Goal: Check status: Check status

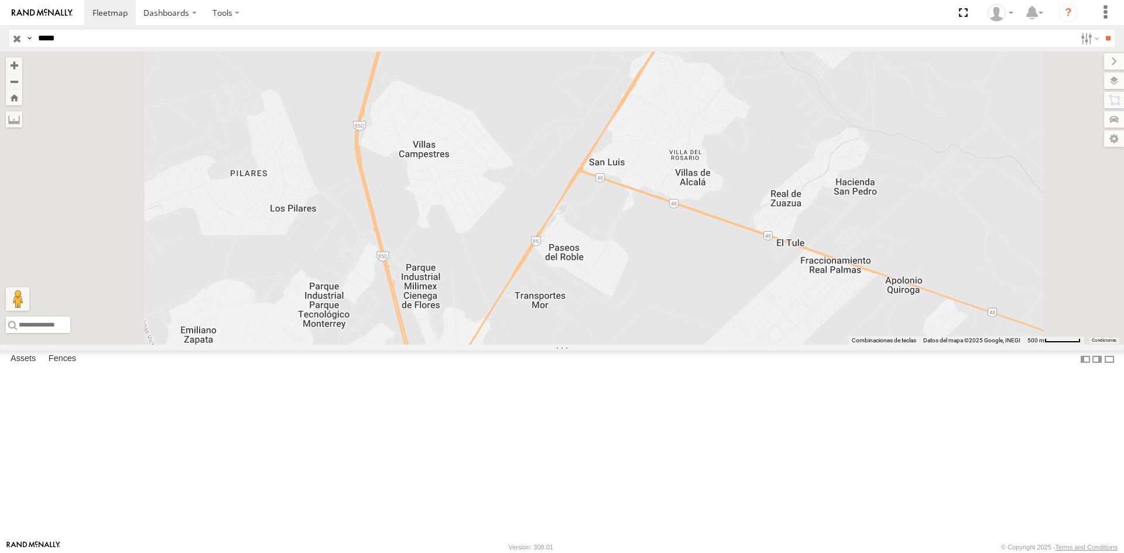
click at [172, 47] on input "*****" at bounding box center [554, 38] width 1042 height 17
paste input "text"
click at [1107, 37] on input "**" at bounding box center [1107, 38] width 13 height 17
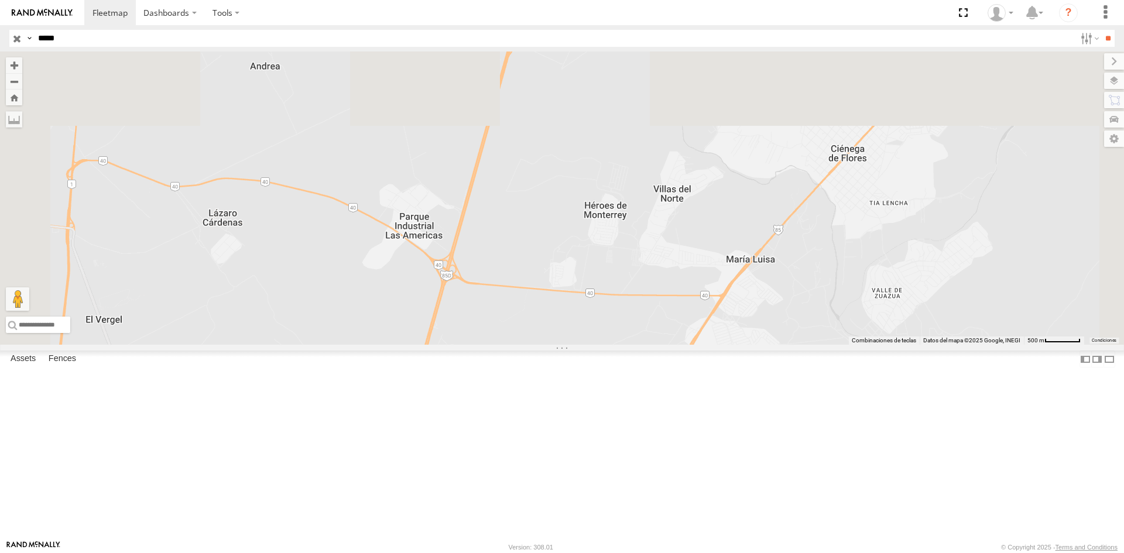
drag, startPoint x: 447, startPoint y: 237, endPoint x: 494, endPoint y: 470, distance: 238.4
click at [494, 345] on div at bounding box center [562, 198] width 1124 height 293
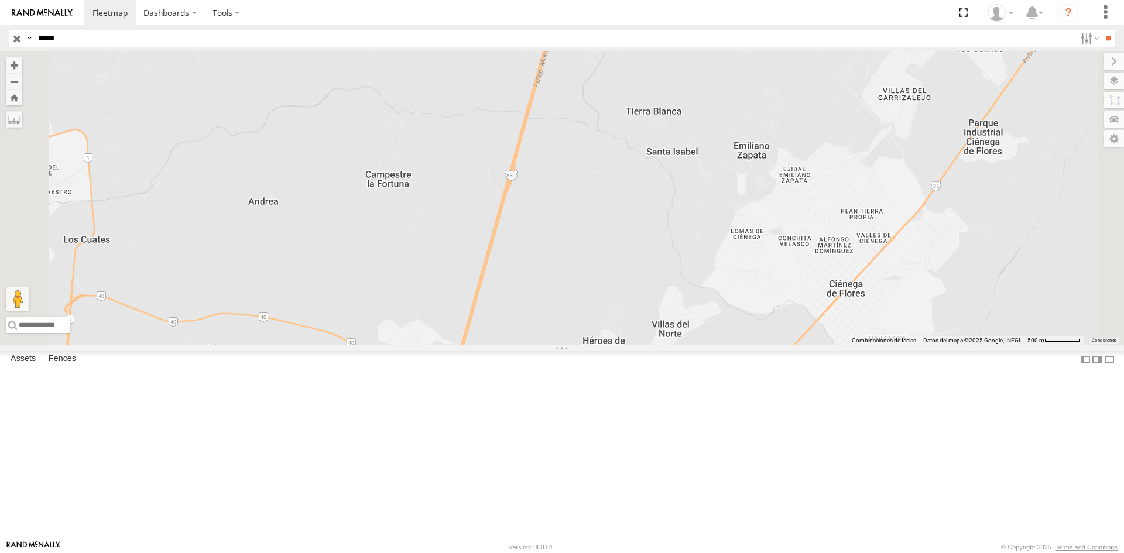
drag, startPoint x: 717, startPoint y: 160, endPoint x: 716, endPoint y: 307, distance: 147.6
click at [716, 307] on div at bounding box center [562, 198] width 1124 height 293
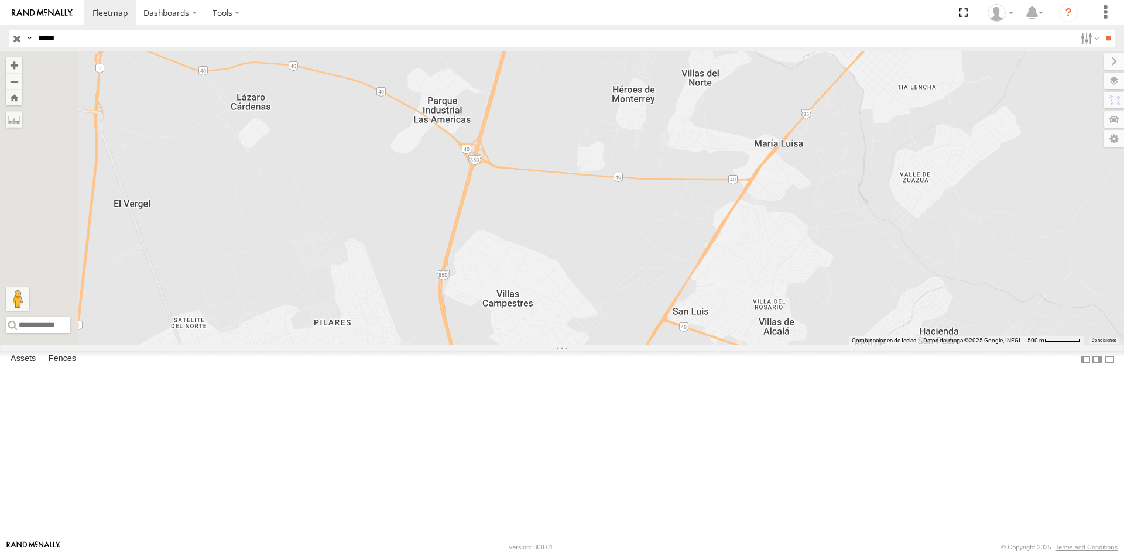
drag, startPoint x: 701, startPoint y: 468, endPoint x: 731, endPoint y: 208, distance: 261.2
click at [731, 208] on div at bounding box center [562, 198] width 1124 height 293
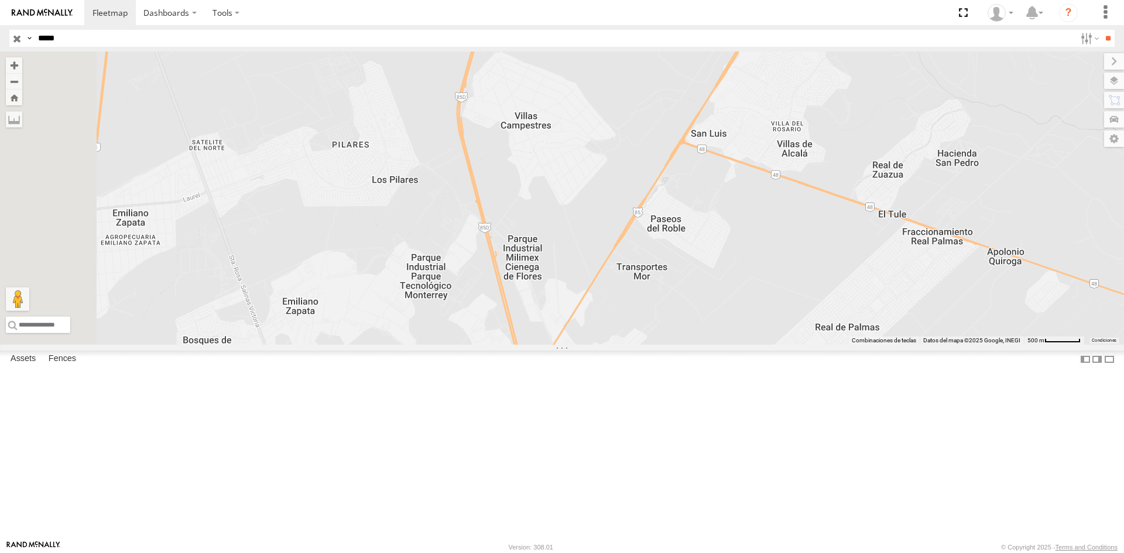
drag, startPoint x: 651, startPoint y: 442, endPoint x: 670, endPoint y: 268, distance: 175.6
click at [670, 268] on div at bounding box center [562, 198] width 1124 height 293
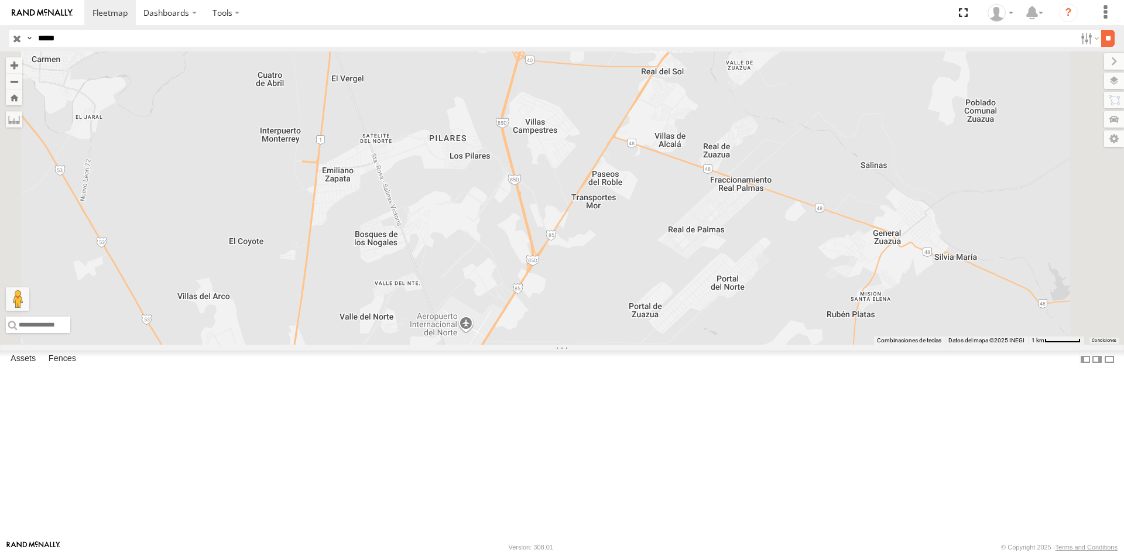
click at [1108, 35] on input "**" at bounding box center [1107, 38] width 13 height 17
click at [0, 0] on div at bounding box center [0, 0] width 0 height 0
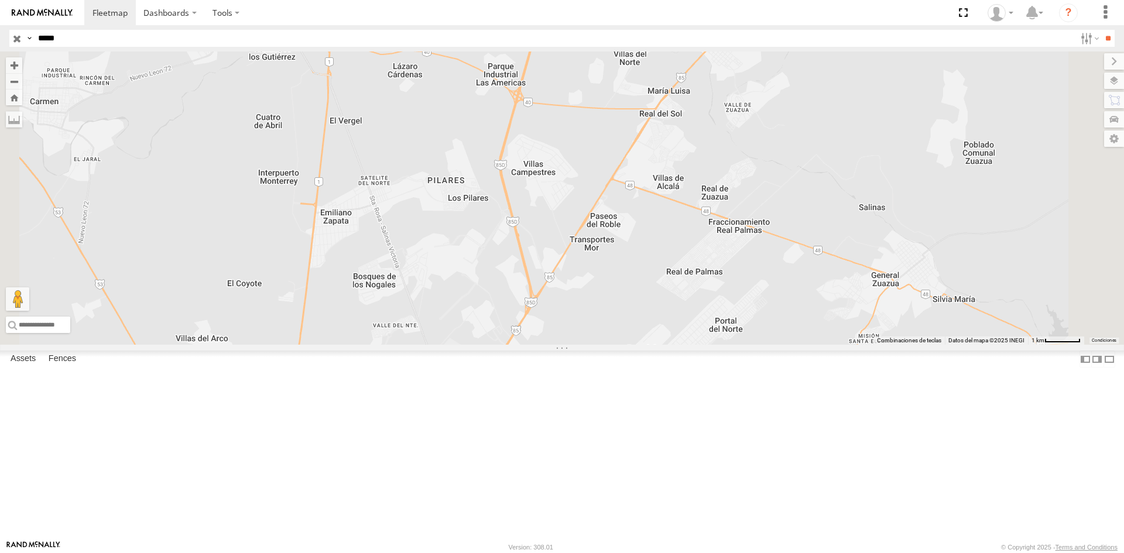
drag, startPoint x: 588, startPoint y: 258, endPoint x: 540, endPoint y: 419, distance: 167.9
click at [544, 345] on div at bounding box center [562, 198] width 1124 height 293
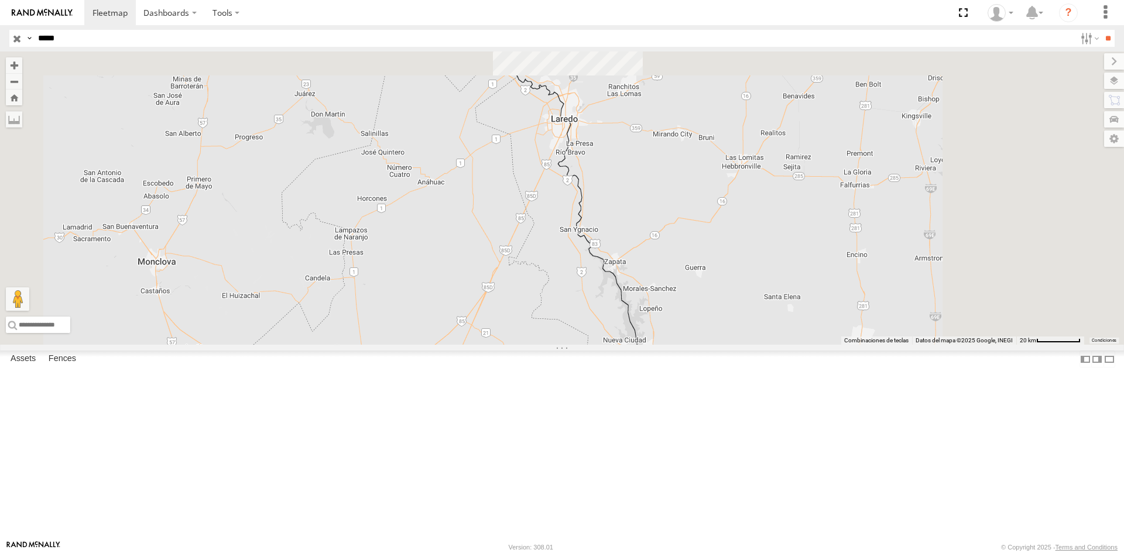
drag, startPoint x: 708, startPoint y: 112, endPoint x: 597, endPoint y: 454, distance: 359.0
click at [598, 345] on div at bounding box center [562, 198] width 1124 height 293
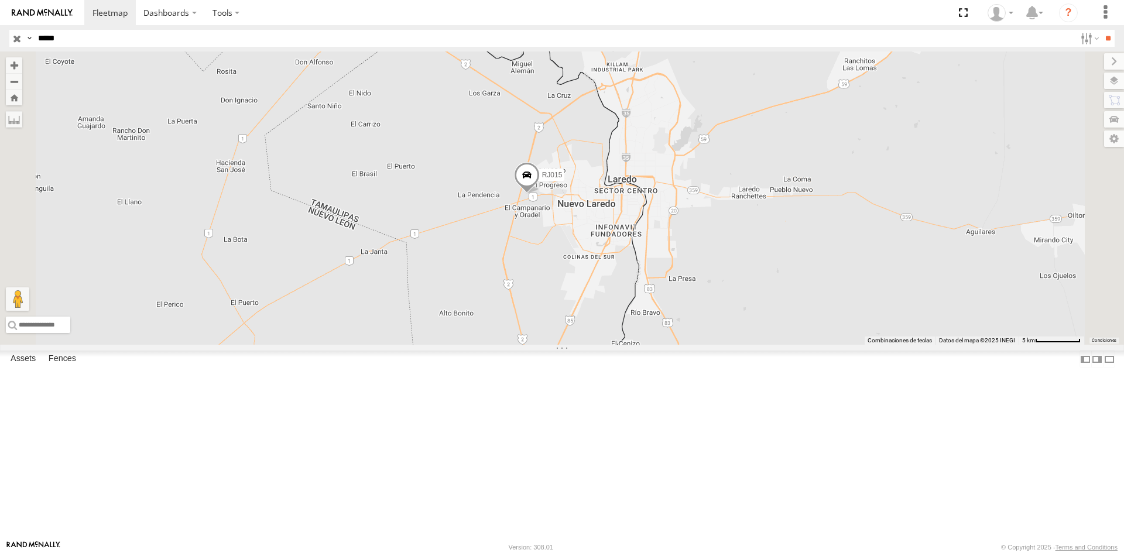
drag, startPoint x: 98, startPoint y: 38, endPoint x: 31, endPoint y: 42, distance: 66.9
click at [31, 42] on div "Search Query Asset ID Asset Label Registration Manufacturer Model VIN Job ID Dr…" at bounding box center [555, 38] width 1092 height 17
paste input "text"
type input "*****"
click at [1108, 43] on input "**" at bounding box center [1107, 38] width 13 height 17
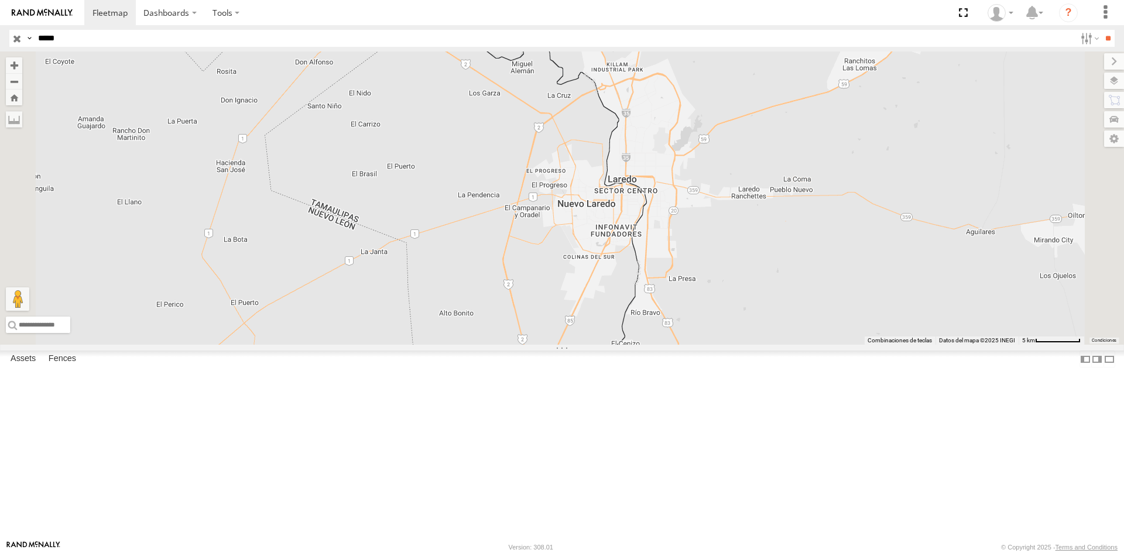
click at [0, 0] on div "RJ028 RACING CARGO" at bounding box center [0, 0] width 0 height 0
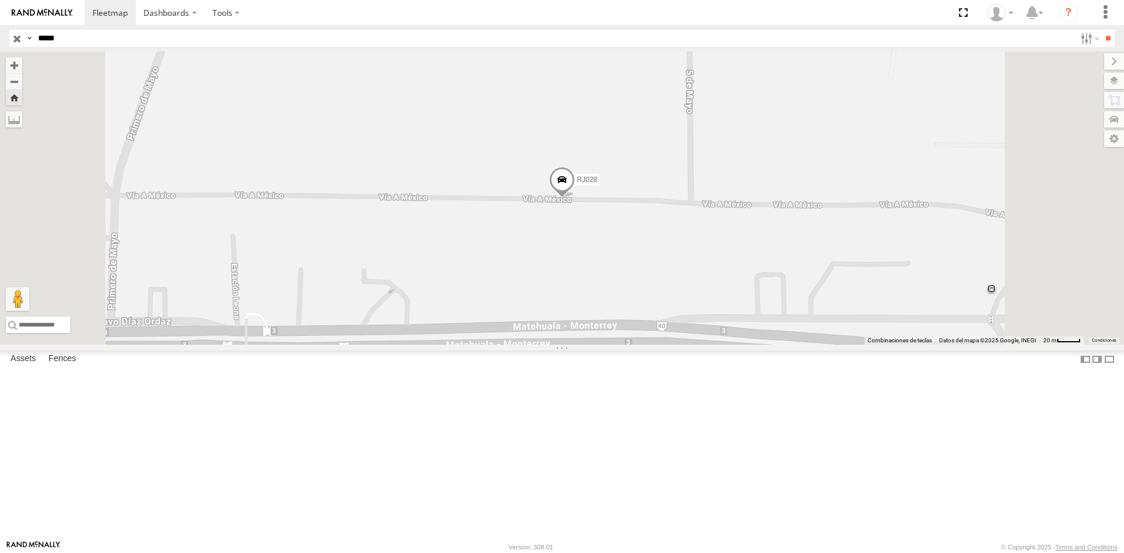
click at [575, 198] on span at bounding box center [562, 183] width 26 height 32
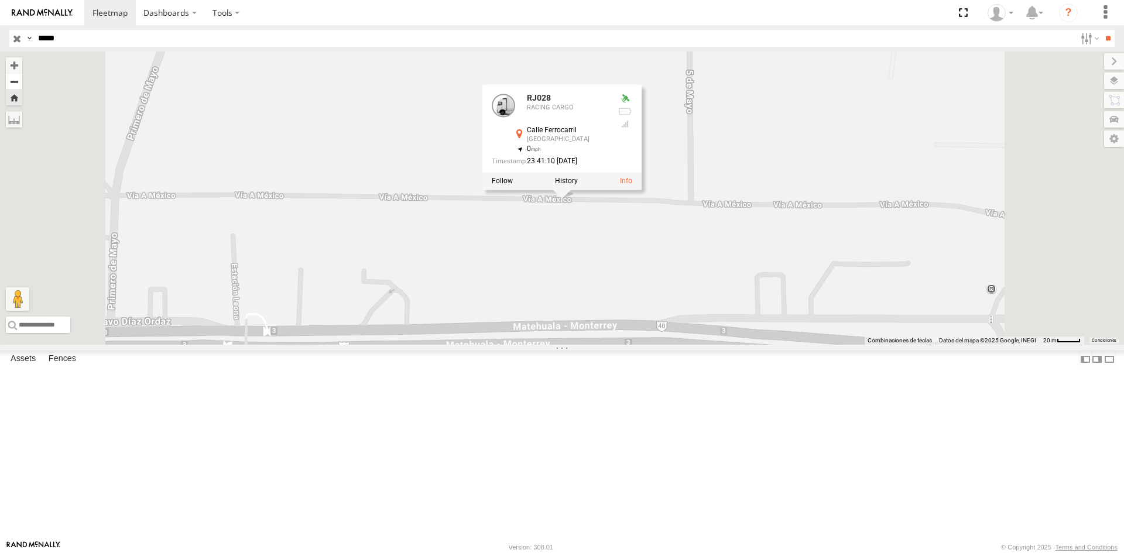
click at [22, 87] on button "Zoom out" at bounding box center [14, 81] width 16 height 16
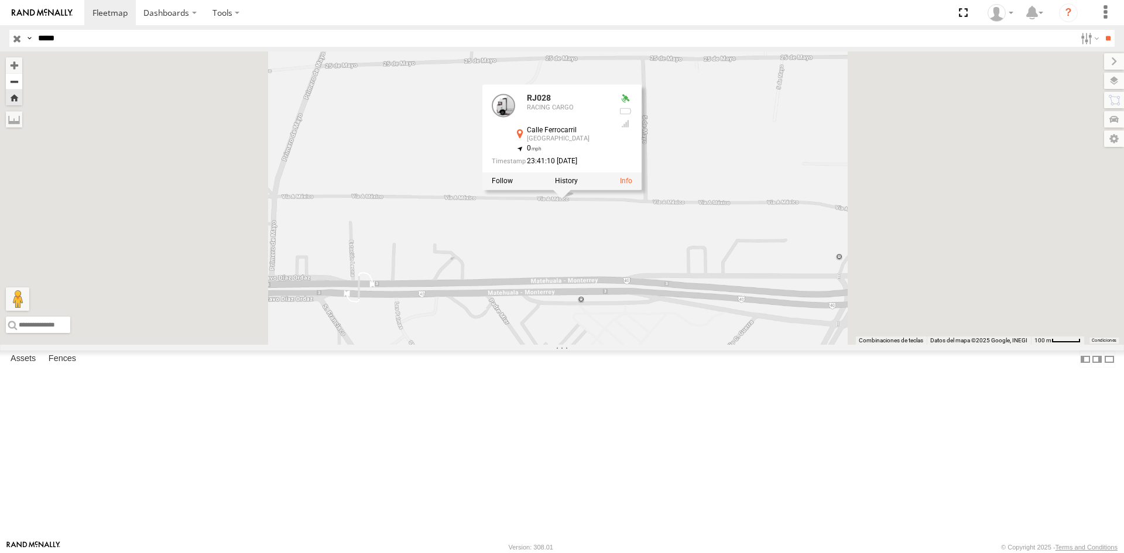
click at [22, 87] on button "Zoom out" at bounding box center [14, 81] width 16 height 16
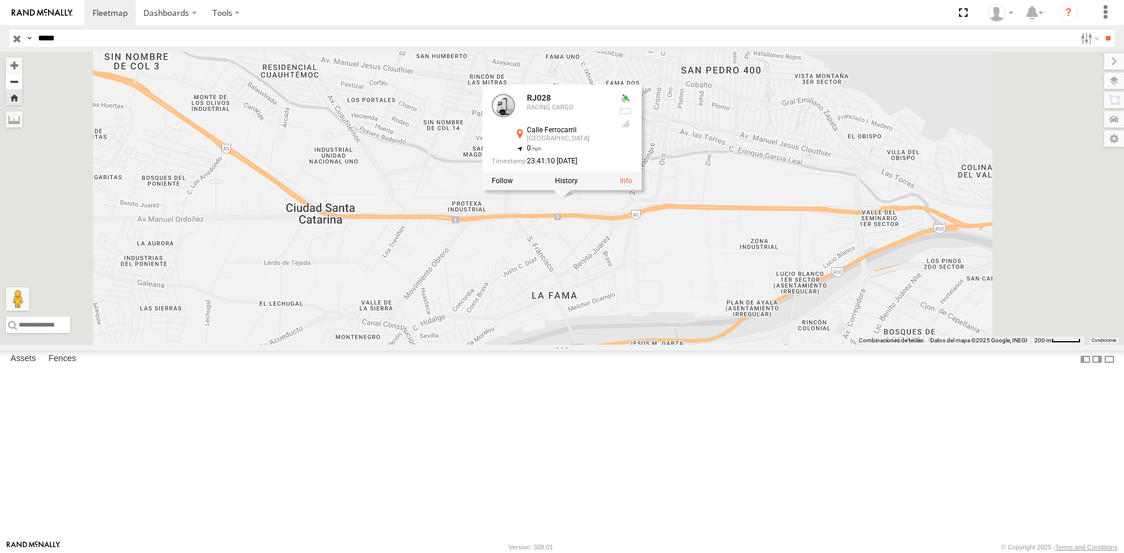
click at [22, 88] on button "Zoom out" at bounding box center [14, 81] width 16 height 16
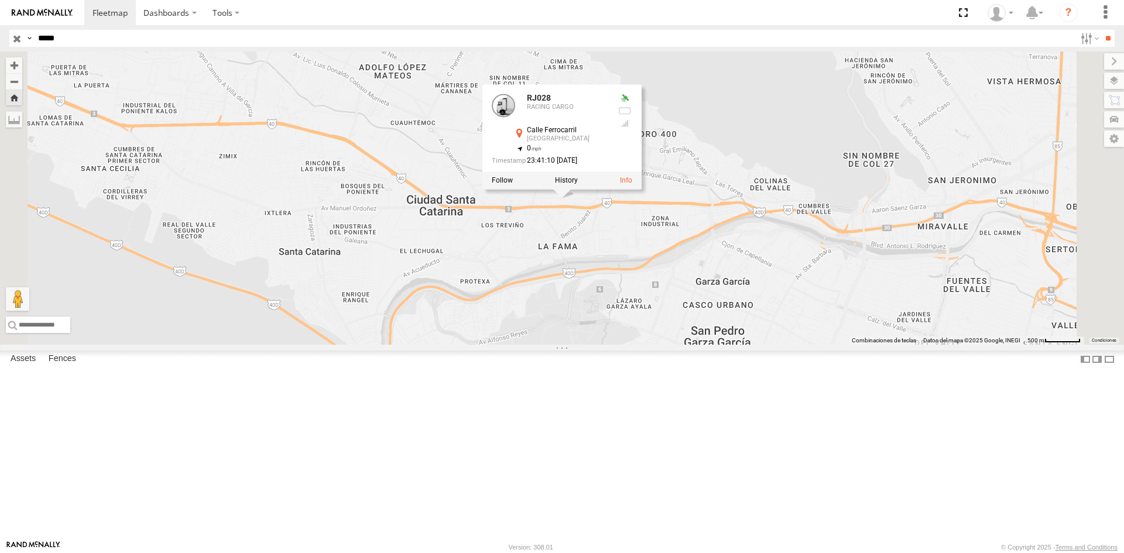
click at [837, 296] on div "RJ028 RJ028 RACING CARGO Calle Ferrocarril [GEOGRAPHIC_DATA] 25.6756 , -100.424…" at bounding box center [562, 198] width 1124 height 293
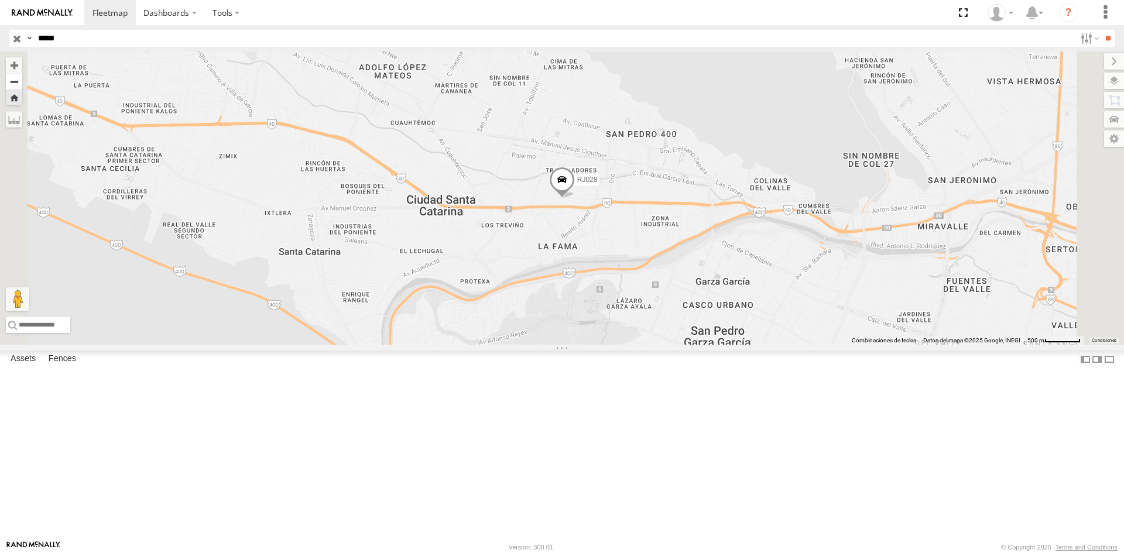
click at [22, 82] on button "Zoom out" at bounding box center [14, 81] width 16 height 16
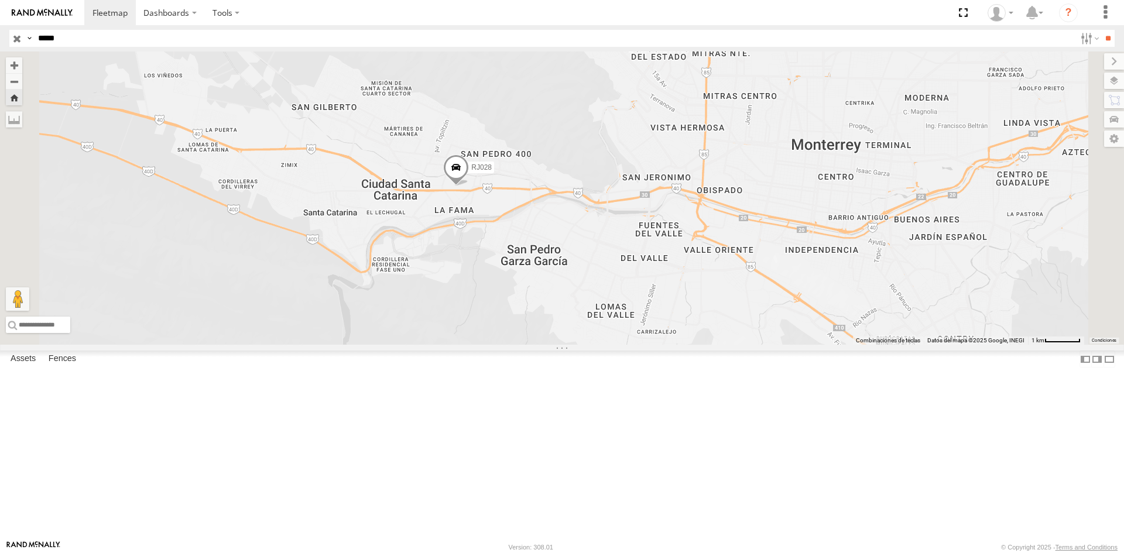
drag, startPoint x: 645, startPoint y: 357, endPoint x: 536, endPoint y: 346, distance: 108.9
click at [536, 345] on div "RJ028" at bounding box center [562, 198] width 1124 height 293
